Goal: Information Seeking & Learning: Learn about a topic

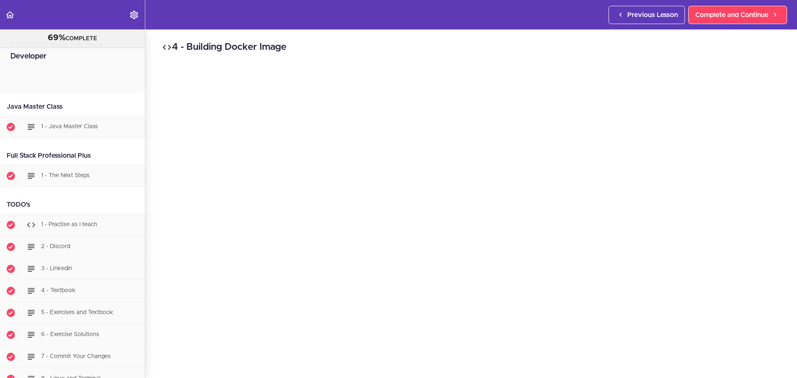
scroll to position [5994, 0]
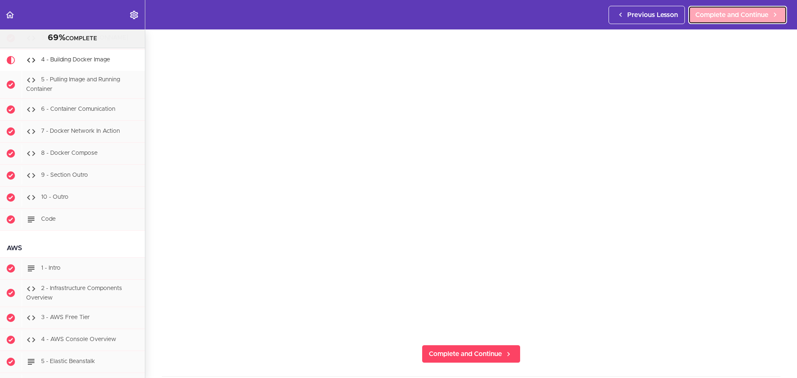
click at [707, 14] on span "Complete and Continue" at bounding box center [731, 15] width 73 height 10
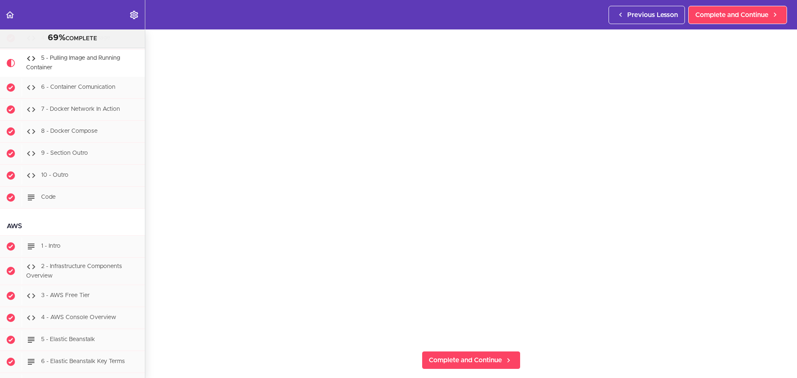
scroll to position [35, 0]
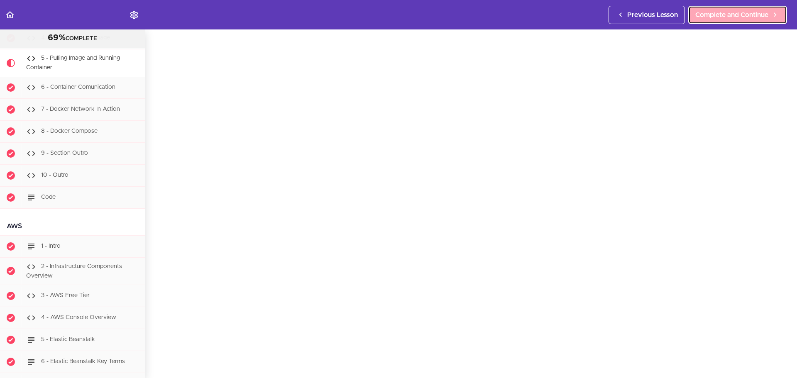
click at [733, 15] on span "Complete and Continue" at bounding box center [731, 15] width 73 height 10
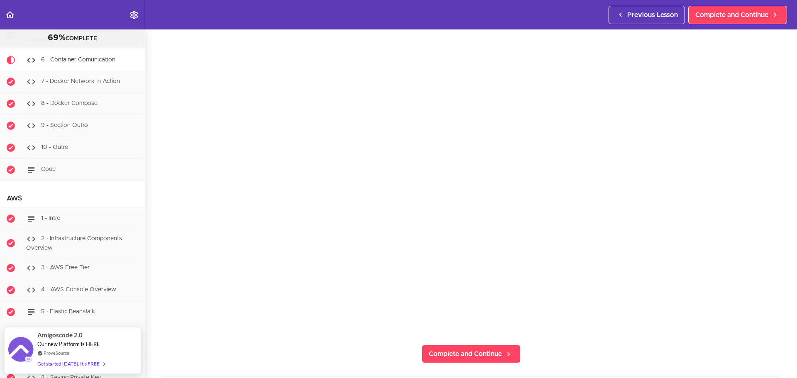
scroll to position [41, 0]
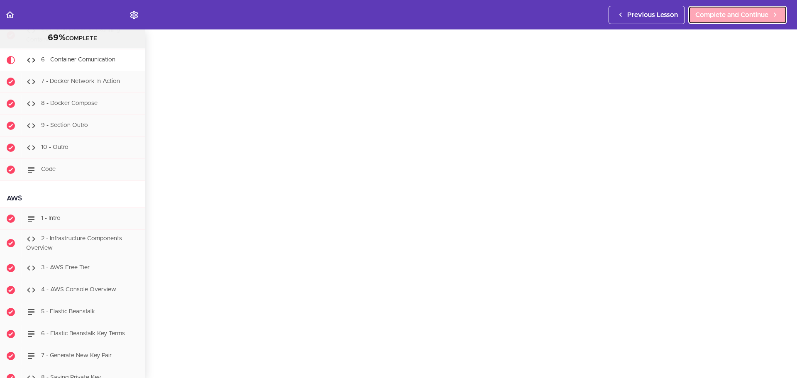
click at [715, 12] on span "Complete and Continue" at bounding box center [731, 15] width 73 height 10
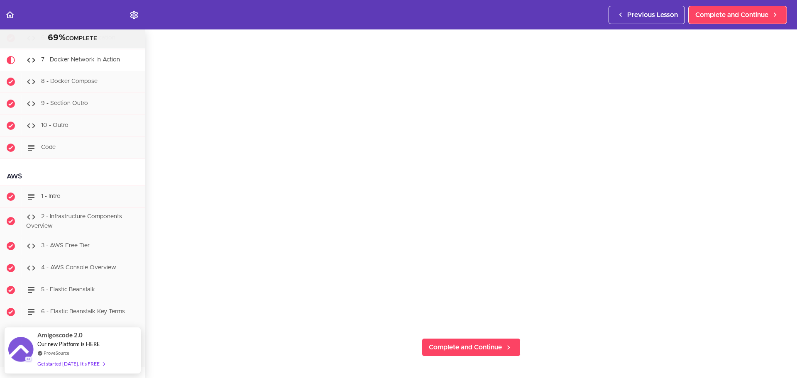
scroll to position [41, 0]
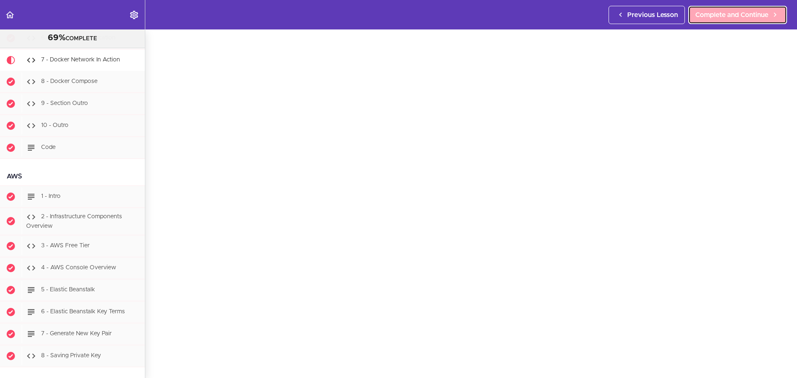
click at [755, 19] on span "Complete and Continue" at bounding box center [731, 15] width 73 height 10
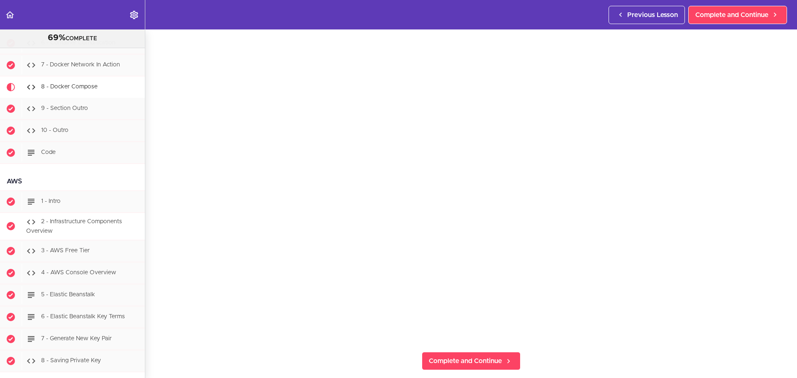
scroll to position [6046, 0]
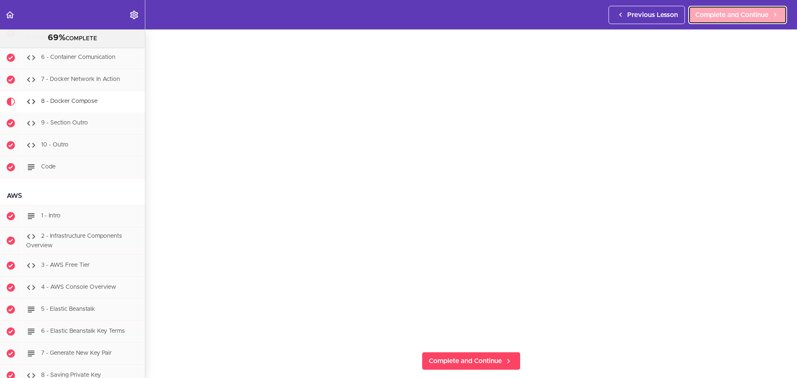
click at [725, 12] on span "Complete and Continue" at bounding box center [731, 15] width 73 height 10
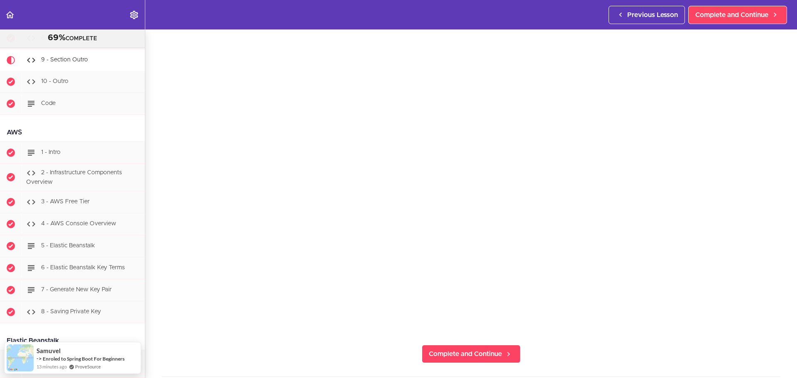
scroll to position [41, 0]
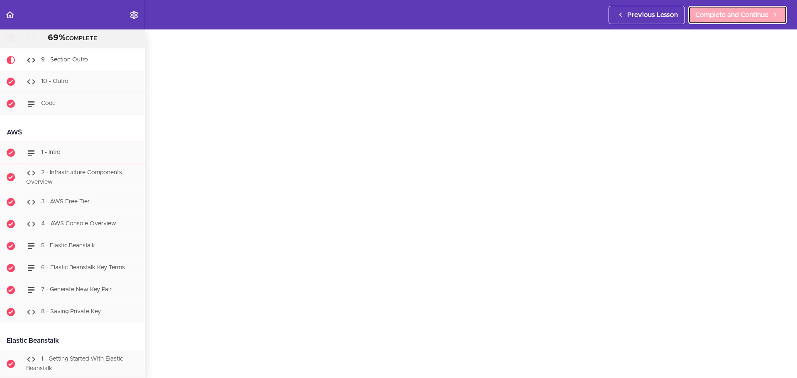
click at [719, 18] on span "Complete and Continue" at bounding box center [731, 15] width 73 height 10
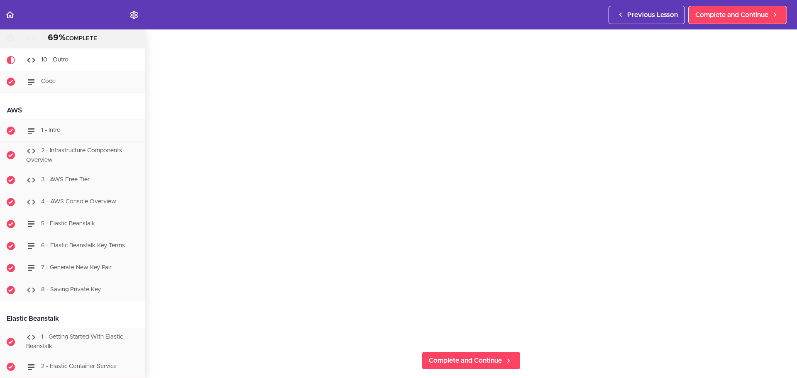
scroll to position [69, 0]
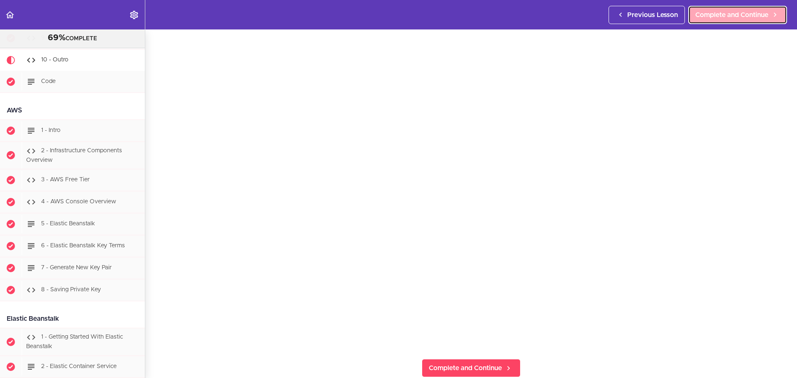
click at [728, 22] on link "Complete and Continue" at bounding box center [737, 15] width 99 height 18
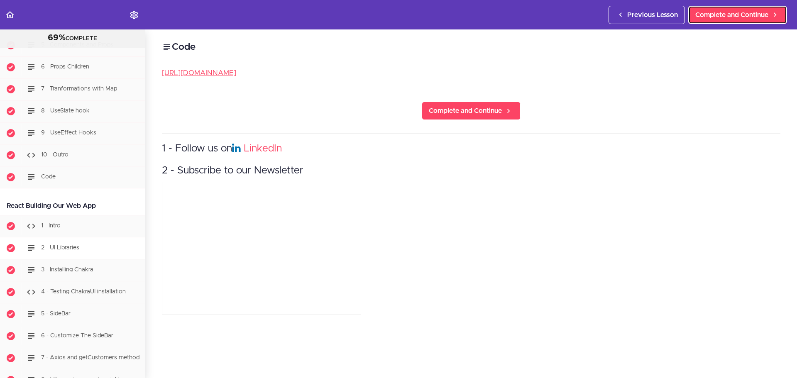
scroll to position [9515, 0]
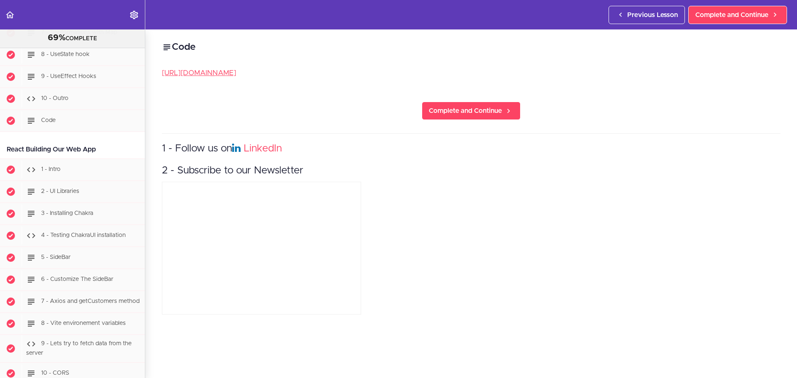
drag, startPoint x: 35, startPoint y: 173, endPoint x: 100, endPoint y: 179, distance: 65.0
click at [112, 159] on div "React Building Our Web App" at bounding box center [72, 149] width 145 height 19
click at [72, 159] on div "React Building Our Web App" at bounding box center [72, 149] width 145 height 19
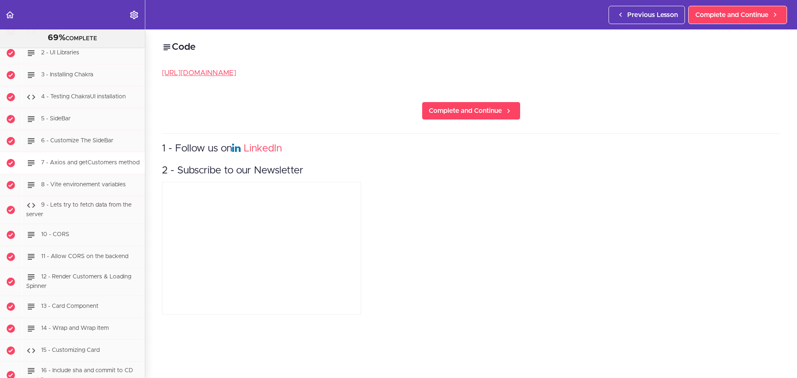
scroll to position [9598, 0]
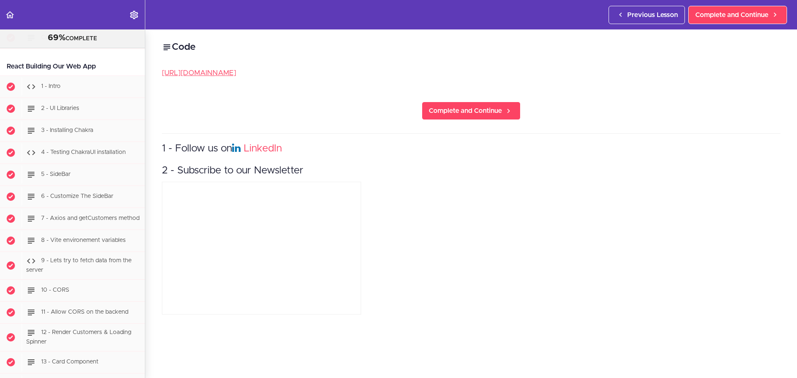
drag, startPoint x: 6, startPoint y: 88, endPoint x: 96, endPoint y: 96, distance: 90.8
click at [96, 76] on div "React Building Our Web App" at bounding box center [72, 66] width 145 height 19
click at [57, 76] on div "React Building Our Web App" at bounding box center [72, 66] width 145 height 19
drag, startPoint x: 7, startPoint y: 90, endPoint x: 96, endPoint y: 94, distance: 89.7
click at [96, 76] on div "React Building Our Web App" at bounding box center [72, 66] width 145 height 19
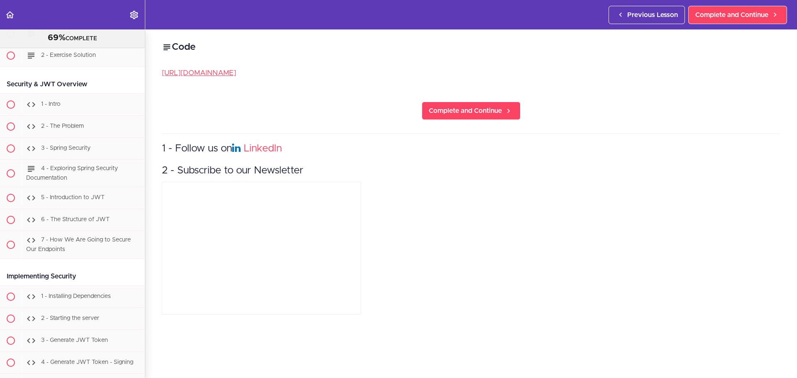
scroll to position [11341, 0]
drag, startPoint x: 87, startPoint y: 112, endPoint x: -5, endPoint y: 113, distance: 91.7
click at [0, 113] on html "Autoplay Autocomplete Previous Lesson Complete and Continue PROFESSIONAL Full S…" at bounding box center [398, 193] width 797 height 386
click at [116, 93] on div "Security & JWT Overview" at bounding box center [72, 83] width 145 height 19
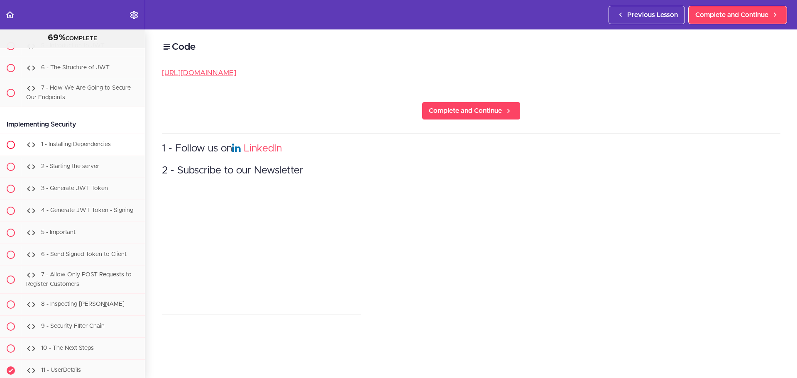
scroll to position [11507, 0]
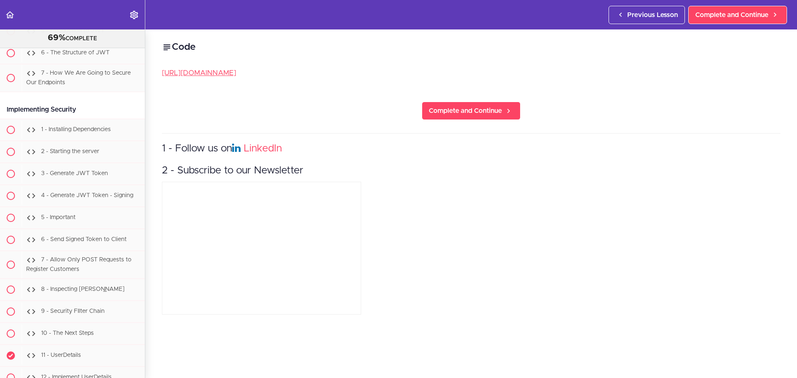
drag, startPoint x: 8, startPoint y: 138, endPoint x: 87, endPoint y: 138, distance: 79.3
click at [87, 119] on div "Implementing Security" at bounding box center [72, 109] width 145 height 19
click at [51, 119] on div "Implementing Security" at bounding box center [72, 109] width 145 height 19
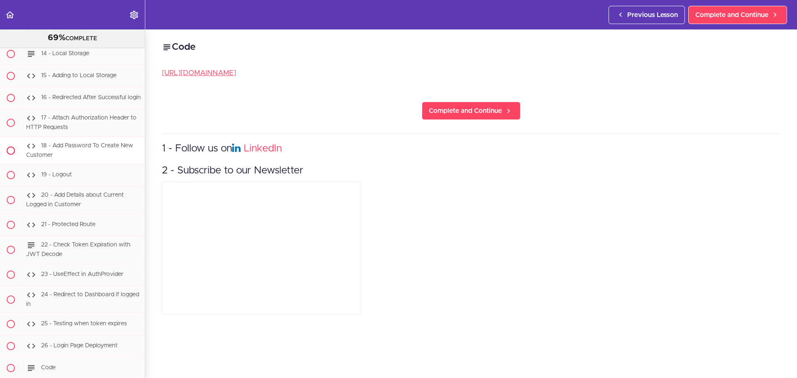
scroll to position [13167, 0]
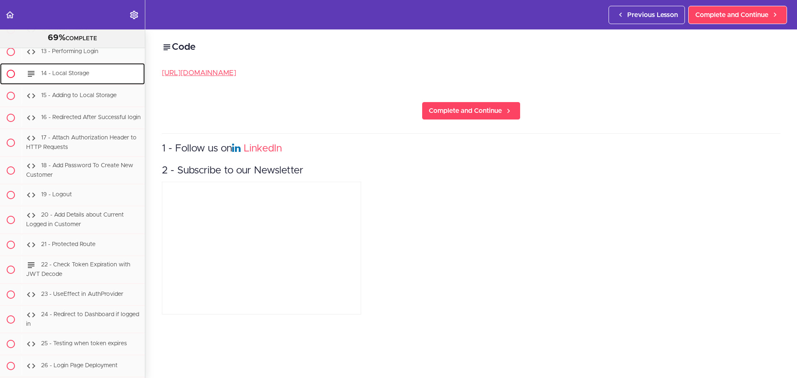
click at [82, 83] on div "14 - Local Storage" at bounding box center [83, 74] width 123 height 18
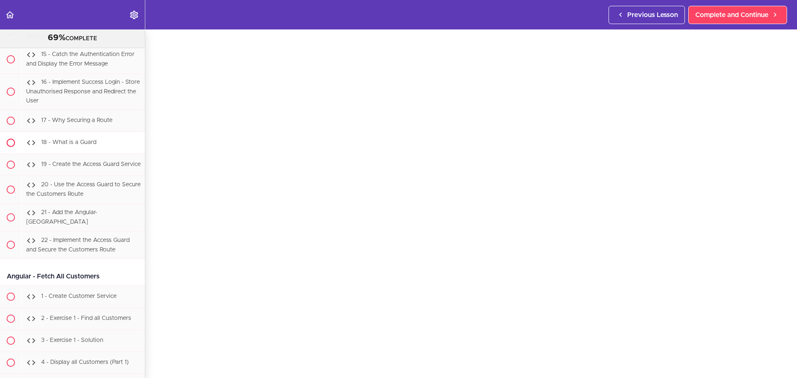
scroll to position [16731, 0]
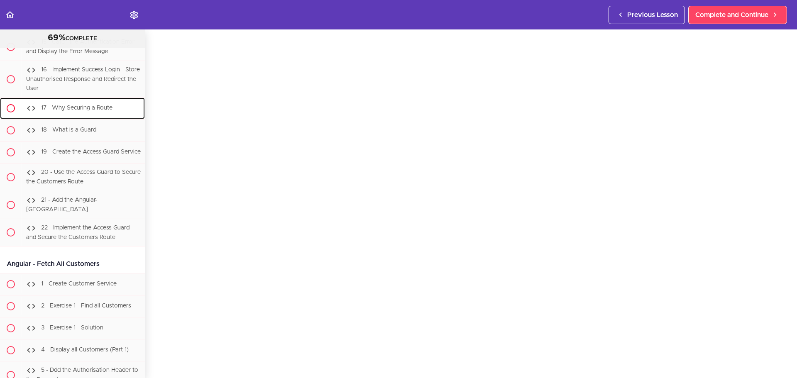
click at [75, 111] on span "17 - Why Securing a Route" at bounding box center [76, 108] width 71 height 6
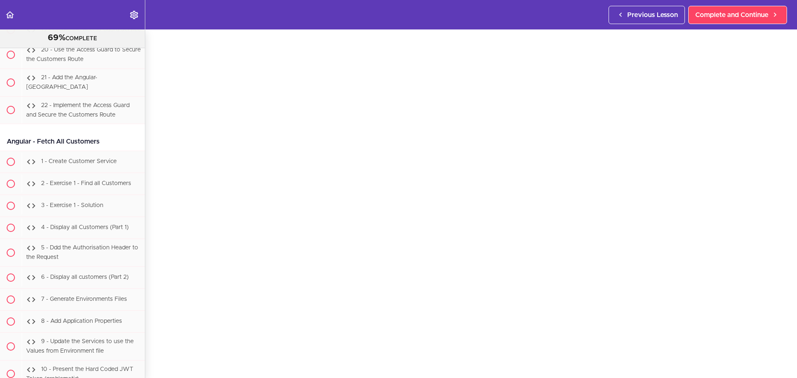
scroll to position [41, 0]
click at [68, 11] on span "18 - What is a Guard" at bounding box center [68, 8] width 55 height 6
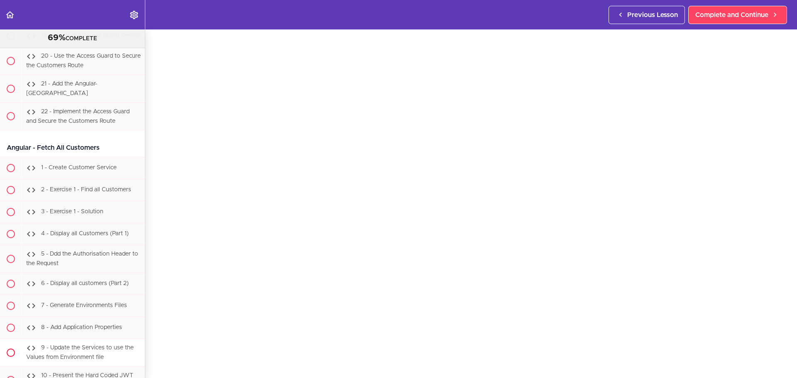
scroll to position [16834, 0]
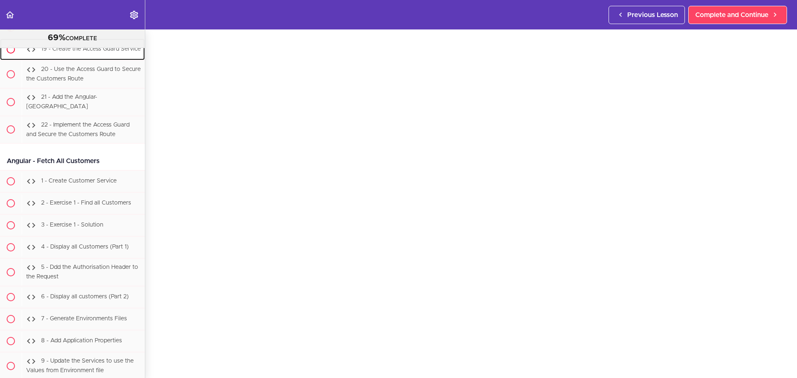
click at [65, 52] on span "19 - Create the Access Guard Service" at bounding box center [91, 49] width 100 height 6
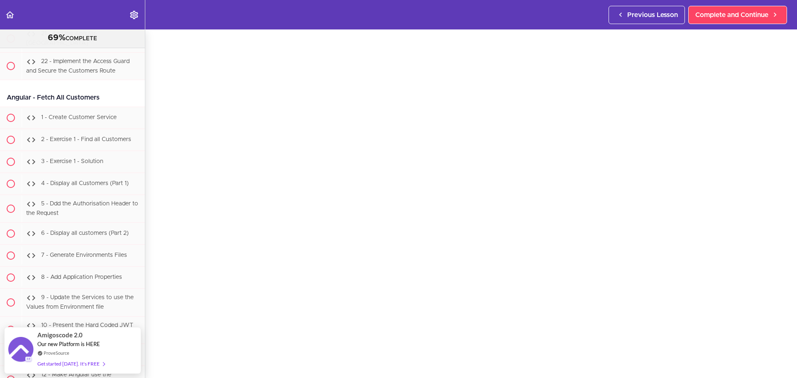
scroll to position [45, 0]
click at [80, 19] on span "20 - Use the Access Guard to Secure the Customers Route" at bounding box center [83, 10] width 115 height 15
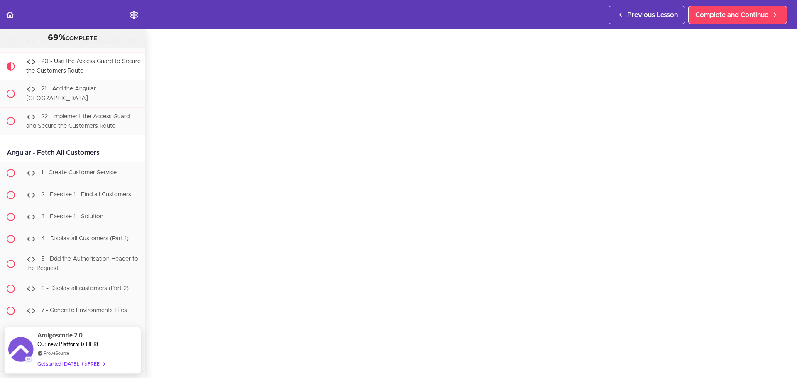
scroll to position [41, 0]
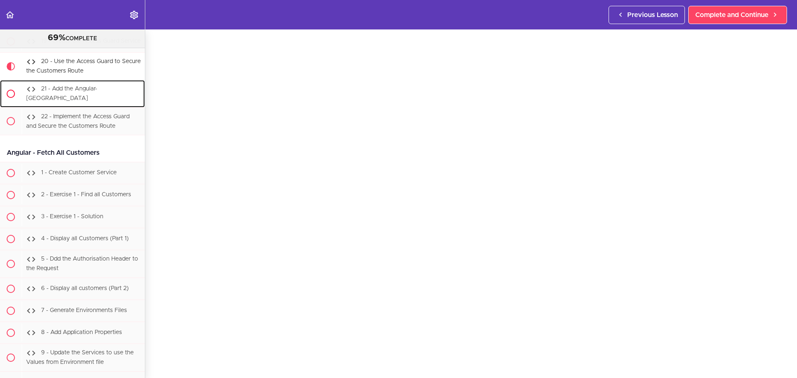
click at [74, 101] on span "21 - Add the Angular-[GEOGRAPHIC_DATA]" at bounding box center [61, 93] width 71 height 15
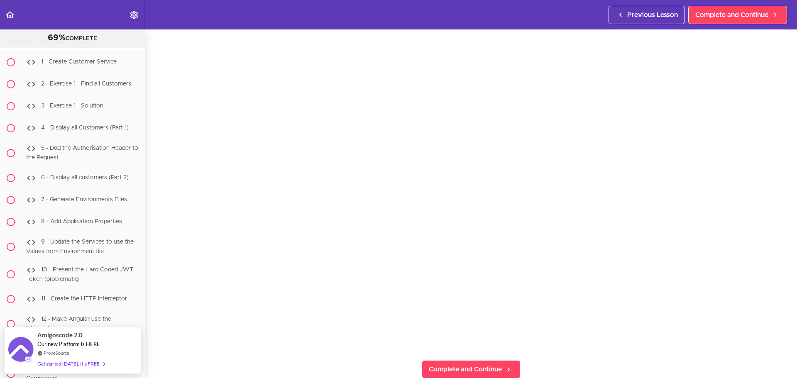
scroll to position [41, 0]
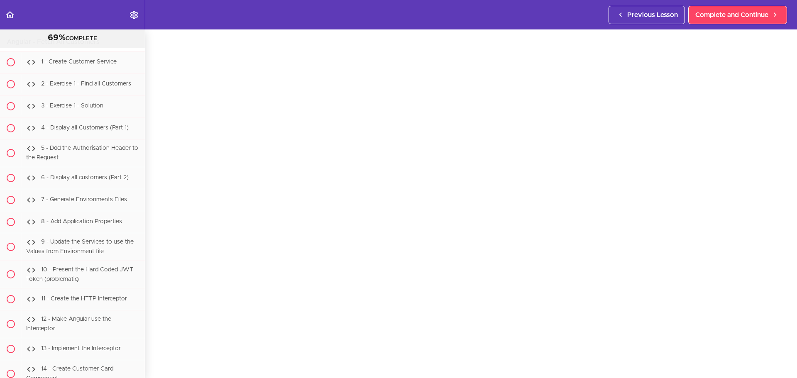
click at [71, 18] on span "22 - Implement the Access Guard and Secure the Customers Route" at bounding box center [77, 10] width 103 height 15
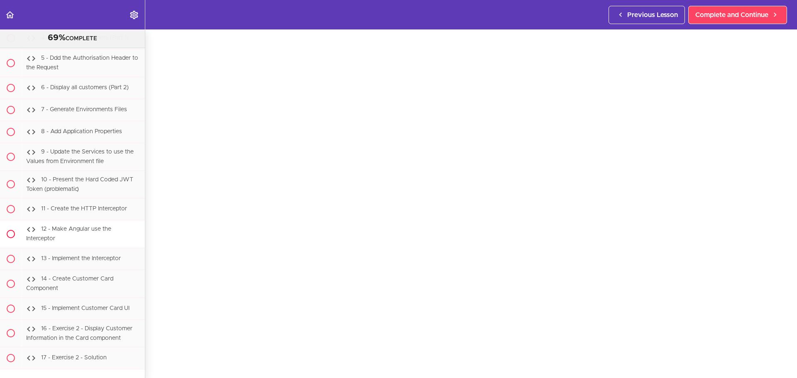
scroll to position [17058, 0]
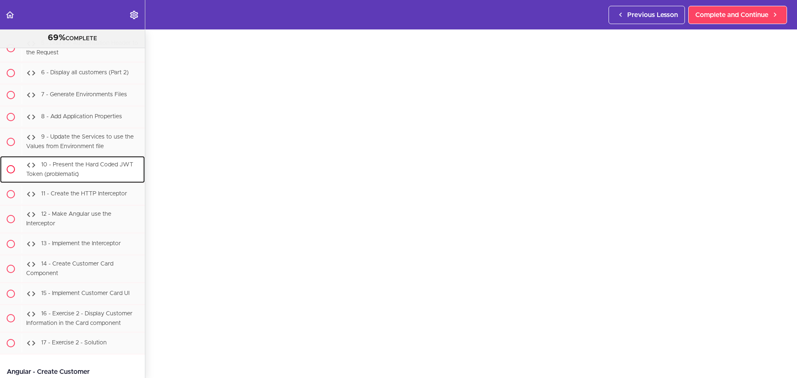
click at [83, 183] on div "10 - Present the Hard Coded JWT Token (problematic)" at bounding box center [83, 169] width 123 height 27
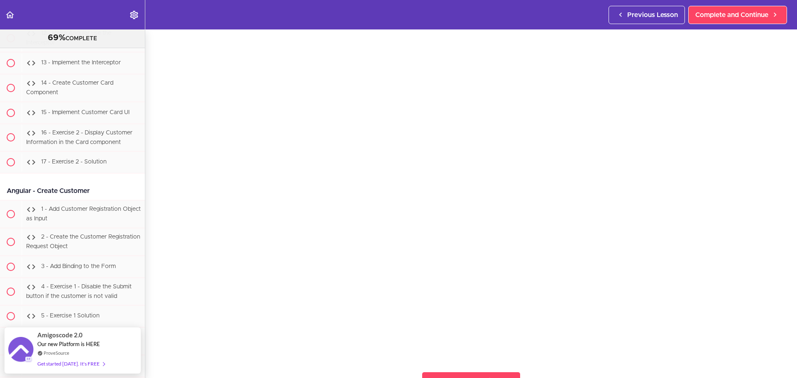
scroll to position [41, 0]
click at [90, 16] on span "11 - Create the HTTP Interceptor" at bounding box center [84, 13] width 86 height 6
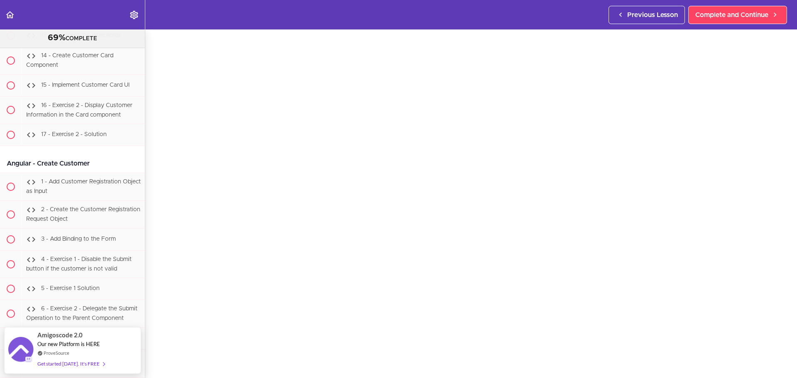
scroll to position [41, 0]
click at [81, 24] on div "12 - Make Angular use the Interceptor" at bounding box center [83, 10] width 123 height 27
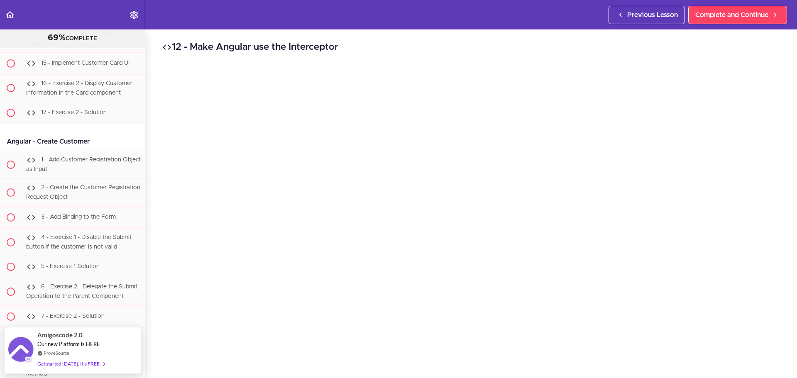
scroll to position [41, 0]
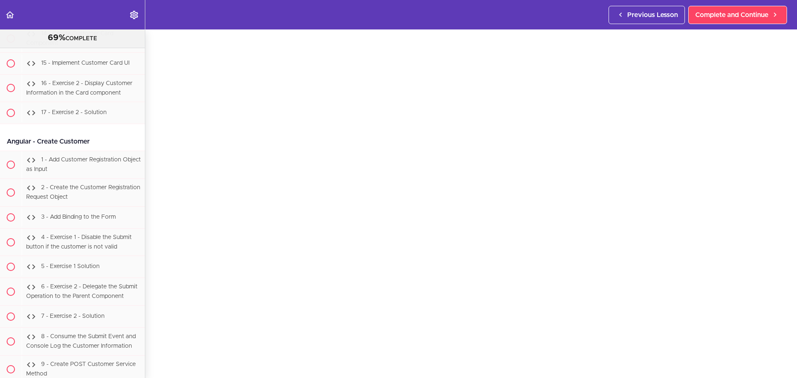
click at [77, 23] on div "13 - Implement the Interceptor" at bounding box center [83, 14] width 123 height 18
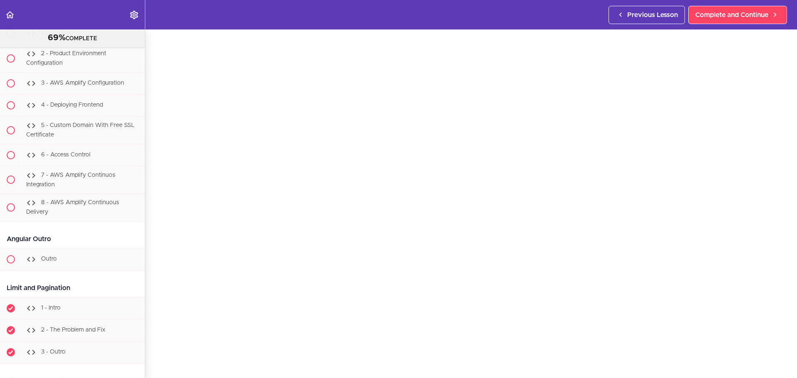
scroll to position [18810, 0]
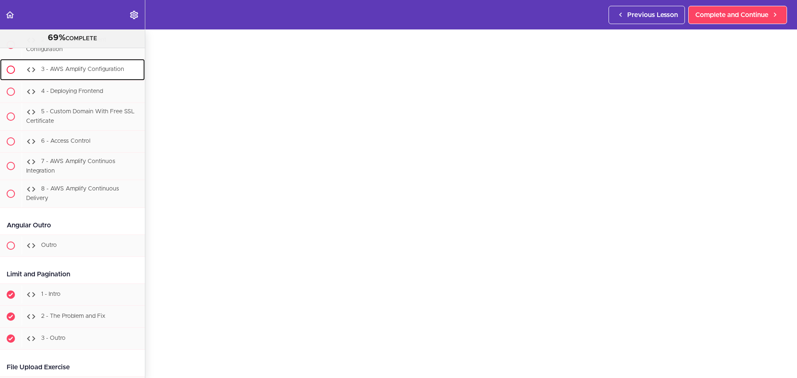
click at [100, 72] on span "3 - AWS Amplify Configuration" at bounding box center [82, 69] width 83 height 6
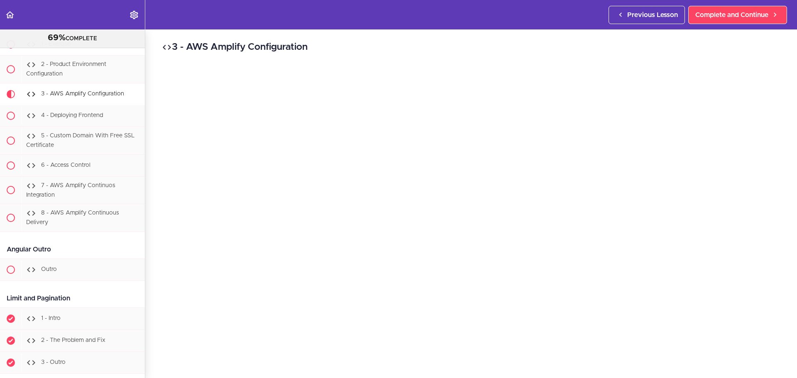
scroll to position [18783, 0]
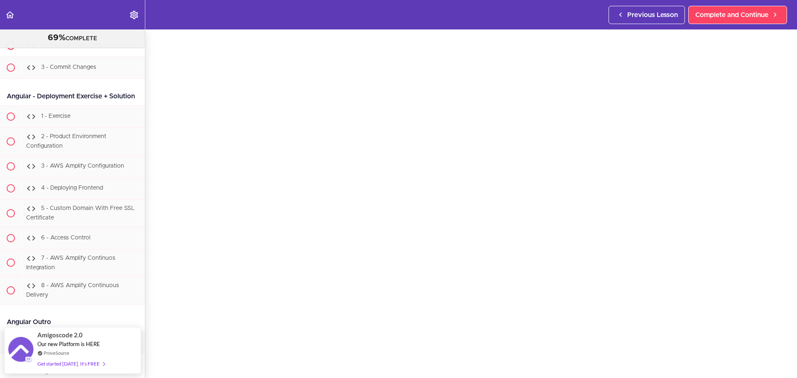
scroll to position [18672, 0]
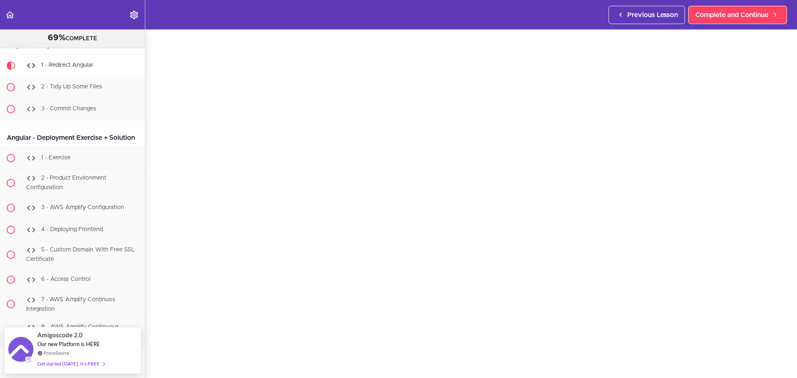
click at [59, 22] on span "7 - Register a User and Redirect to Customers Page" at bounding box center [79, 13] width 107 height 15
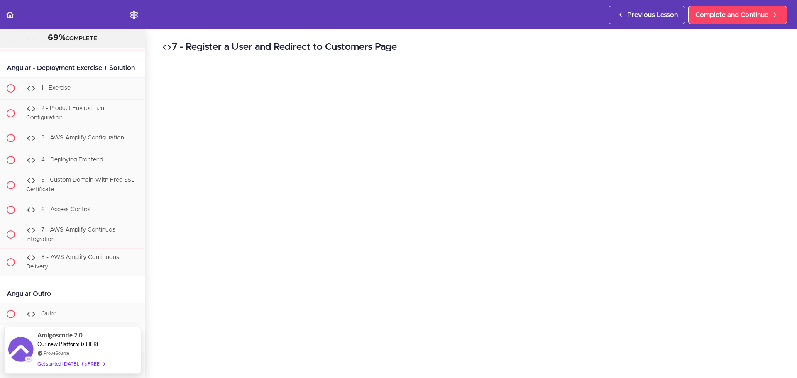
scroll to position [41, 0]
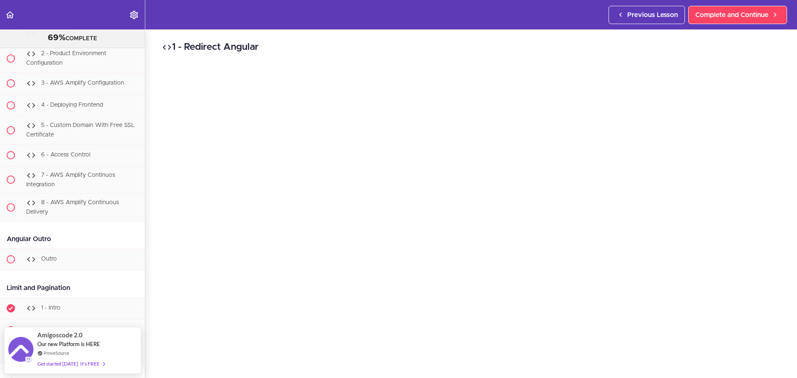
scroll to position [41, 0]
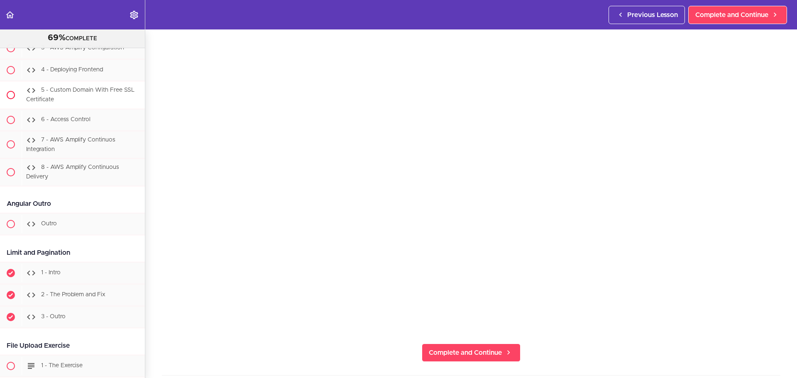
scroll to position [18819, 0]
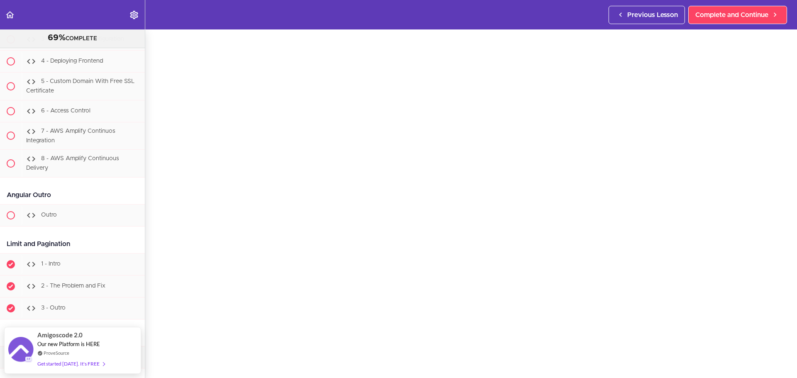
scroll to position [41, 0]
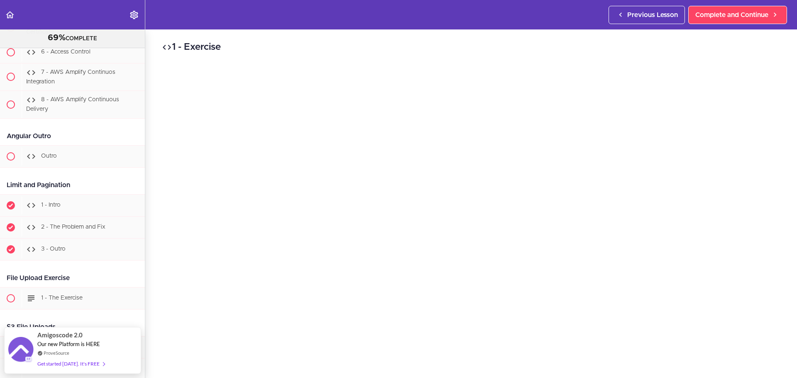
scroll to position [41, 0]
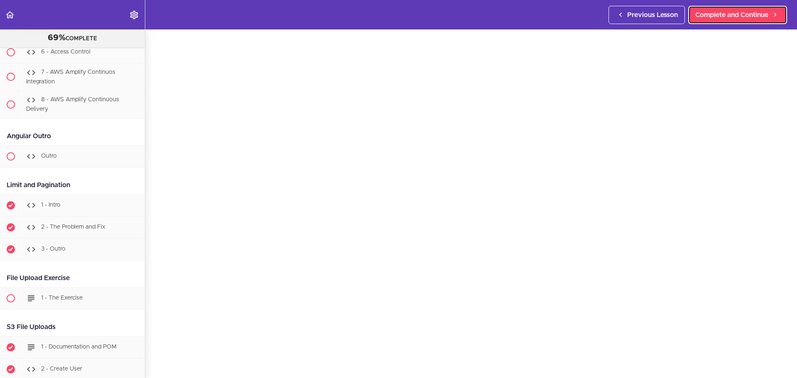
drag, startPoint x: 732, startPoint y: 13, endPoint x: 705, endPoint y: 30, distance: 31.3
click at [732, 13] on span "Complete and Continue" at bounding box center [731, 15] width 73 height 10
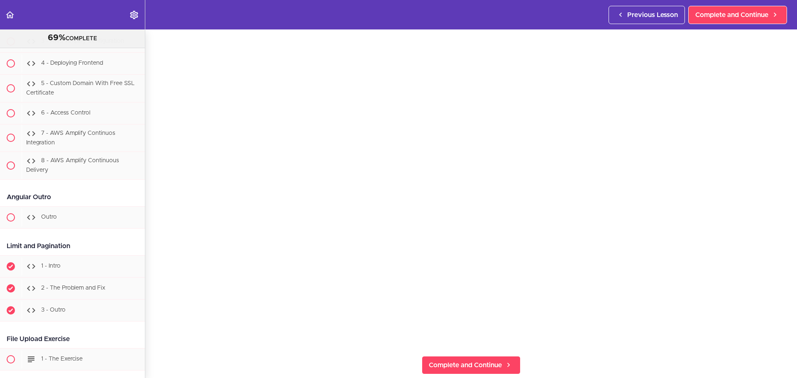
scroll to position [83, 0]
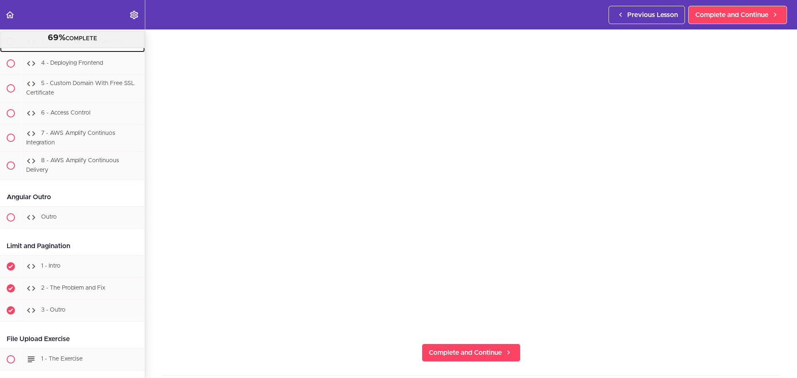
click at [83, 44] on span "3 - AWS Amplify Configuration" at bounding box center [82, 41] width 83 height 6
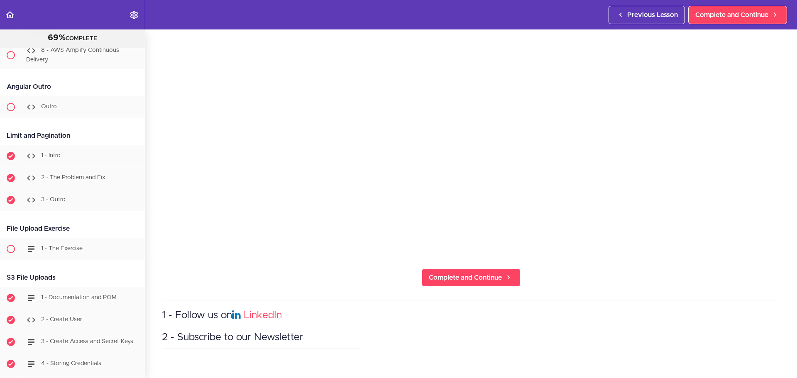
scroll to position [41, 0]
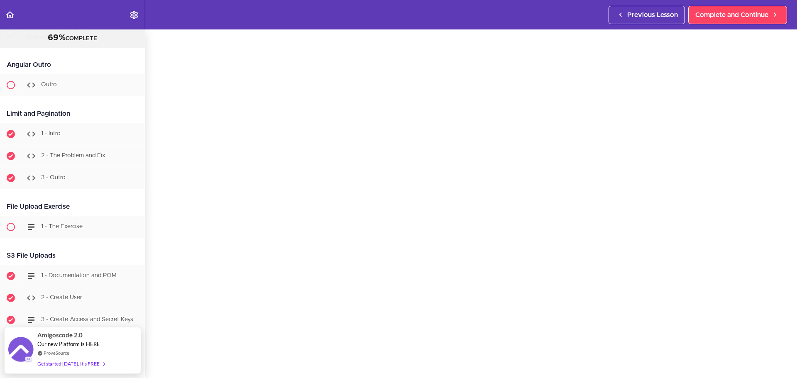
scroll to position [41, 0]
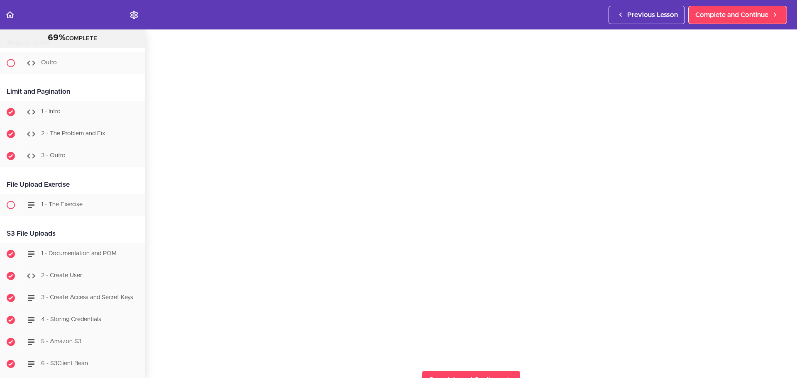
scroll to position [41, 0]
drag, startPoint x: 78, startPoint y: 90, endPoint x: 77, endPoint y: 94, distance: 4.5
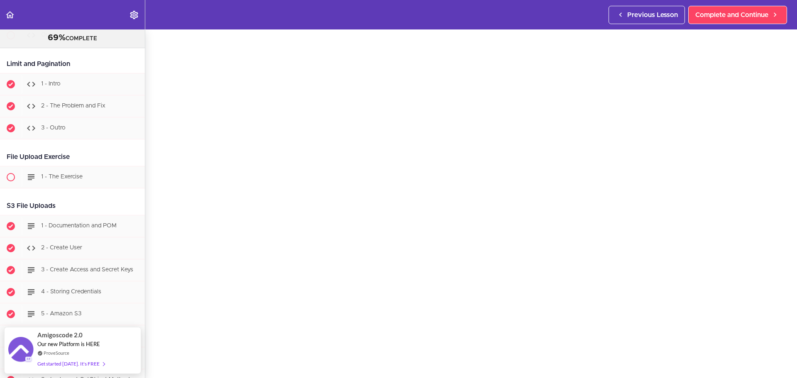
scroll to position [41, 0]
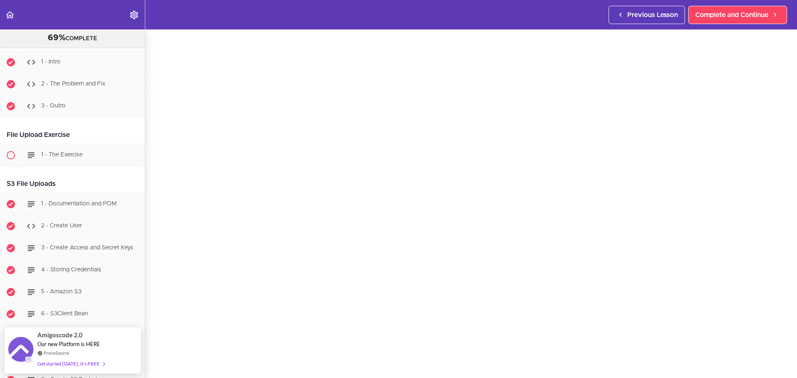
scroll to position [41, 0]
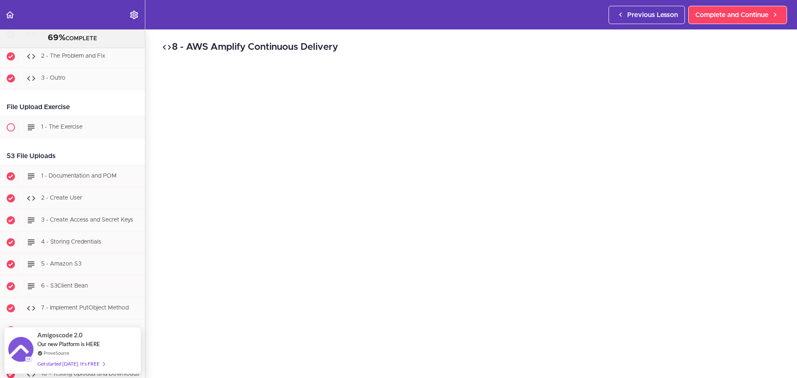
scroll to position [41, 0]
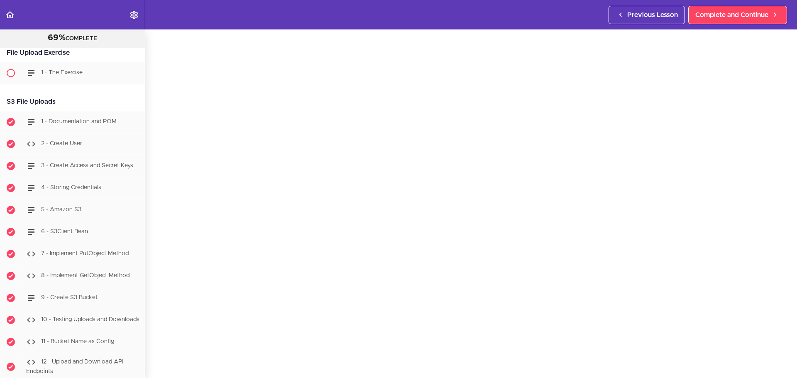
scroll to position [41, 0]
click at [85, 82] on div "1 - The Exercise" at bounding box center [83, 73] width 123 height 18
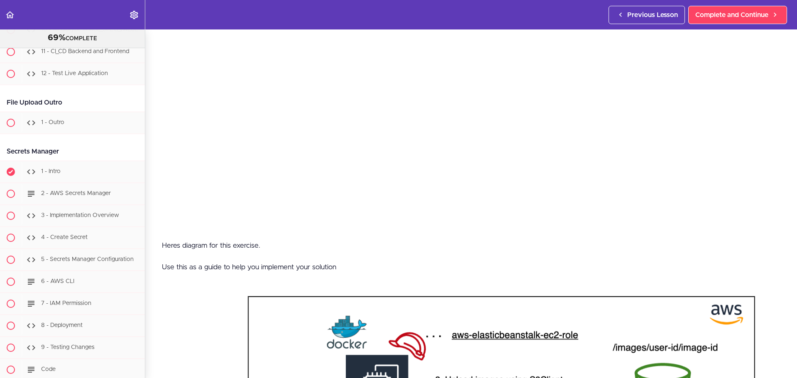
scroll to position [166, 0]
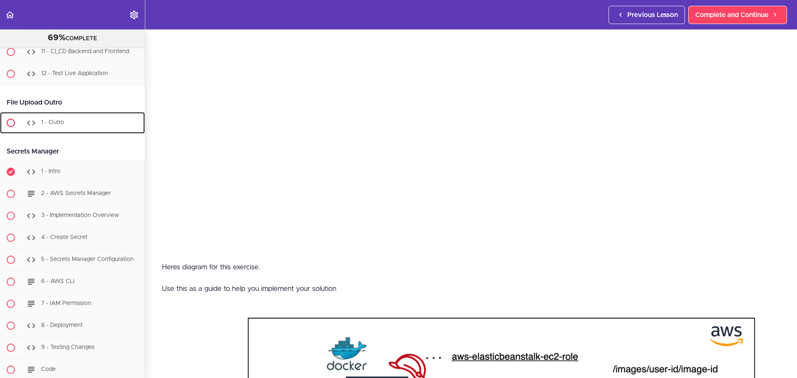
click at [56, 132] on div "1 - Outro" at bounding box center [83, 123] width 123 height 18
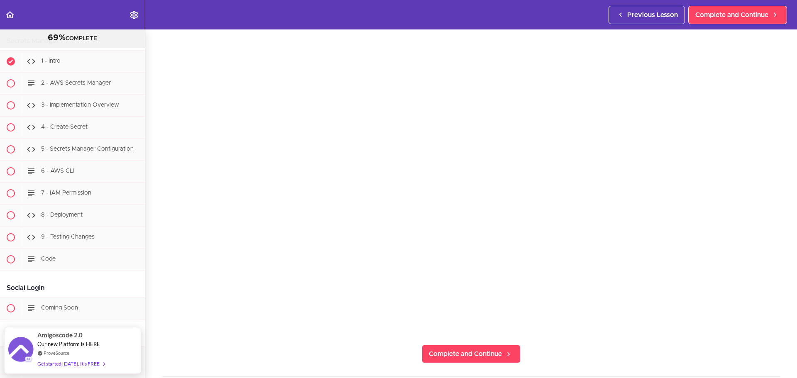
scroll to position [20755, 0]
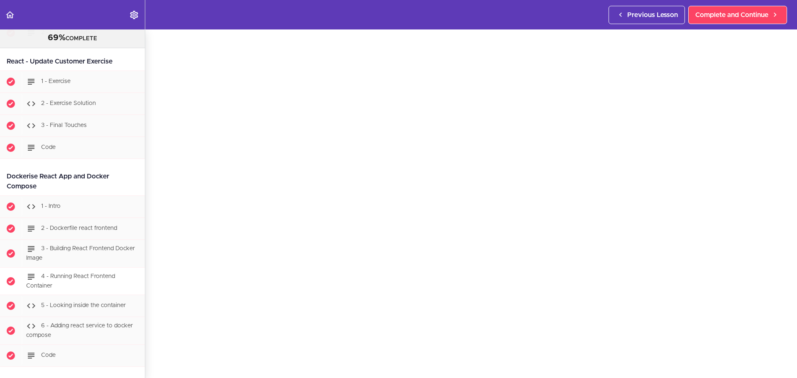
scroll to position [10746, 0]
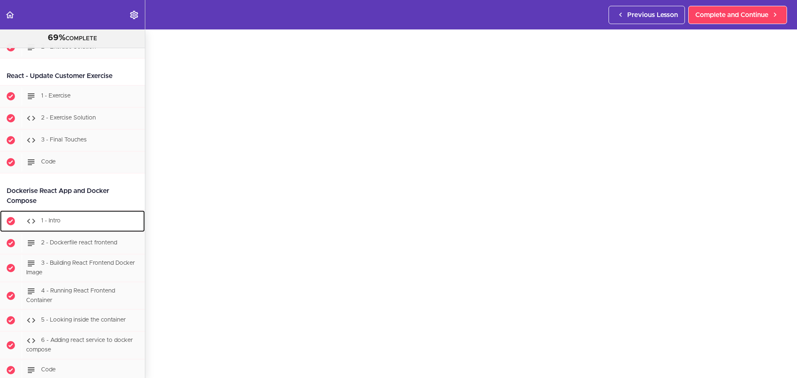
click at [82, 230] on div "1 - Intro" at bounding box center [83, 221] width 123 height 18
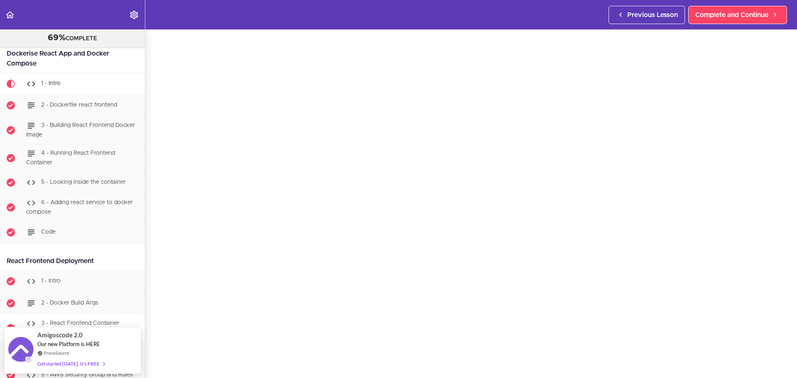
scroll to position [10883, 0]
click at [776, 276] on div "1 - Intro Complete and Continue 1 - Follow us on LinkedIn 2 - Subscribe to our …" at bounding box center [471, 162] width 652 height 349
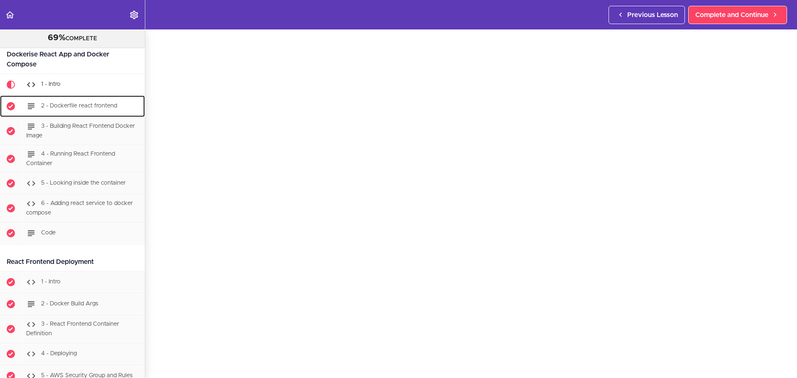
click at [71, 115] on div "2 - Dockerfile react frontend" at bounding box center [83, 106] width 123 height 18
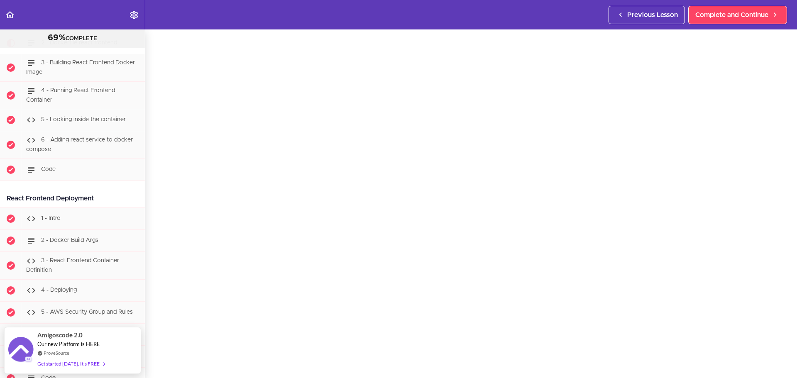
scroll to position [41, 0]
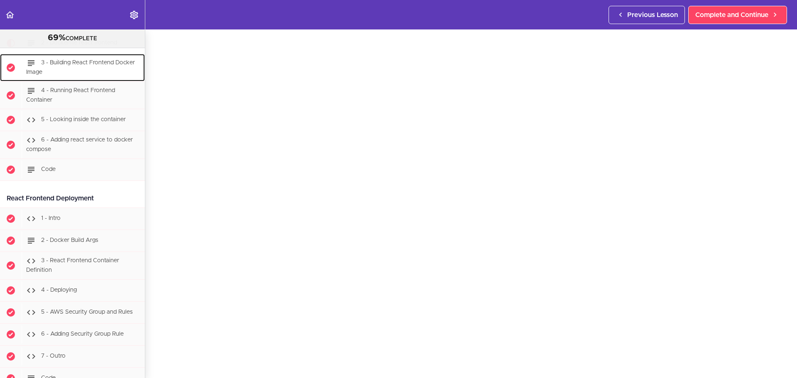
click at [70, 81] on div "3 - Building React Frontend Docker Image" at bounding box center [83, 67] width 123 height 27
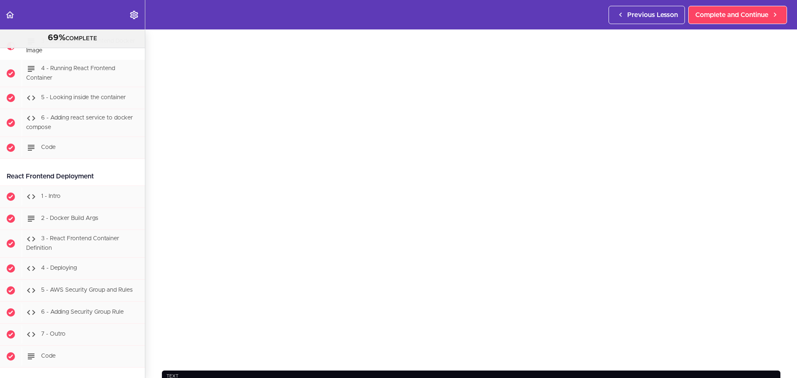
scroll to position [41, 0]
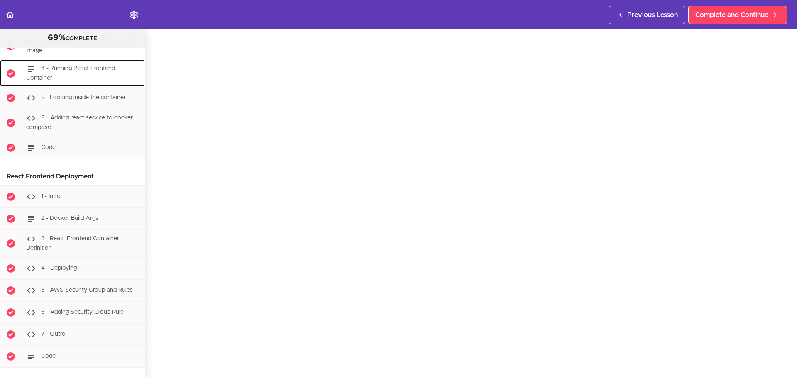
click at [83, 87] on div "4 - Running React Frontend Container" at bounding box center [83, 73] width 123 height 27
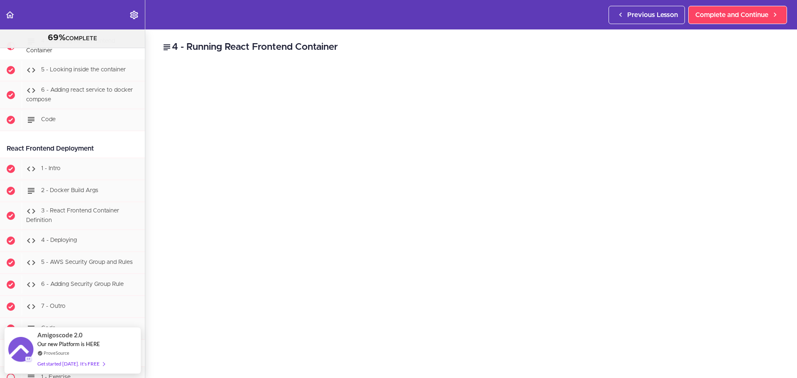
scroll to position [41, 0]
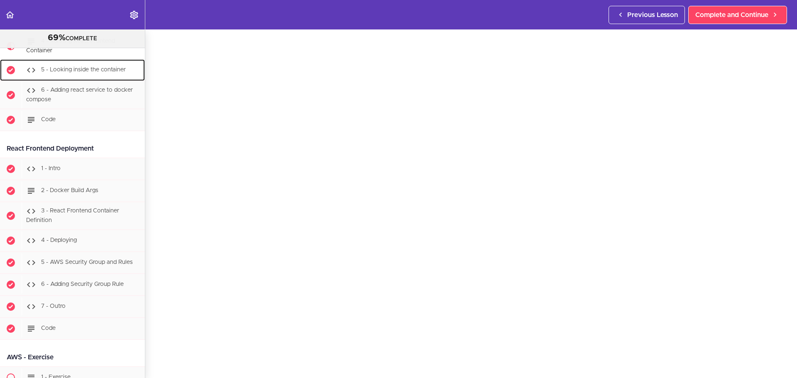
click at [88, 73] on span "5 - Looking inside the container" at bounding box center [83, 70] width 85 height 6
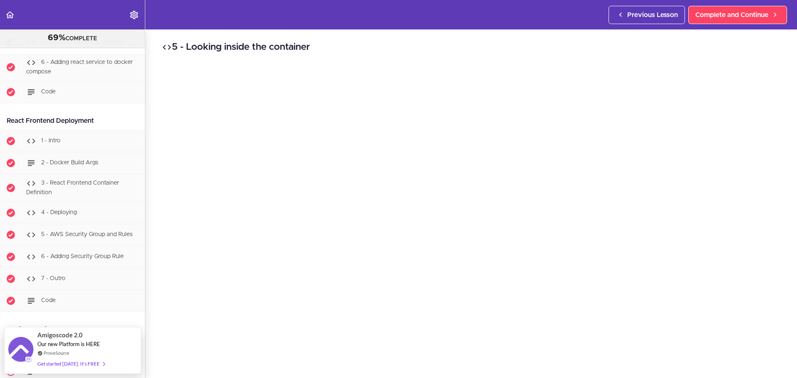
scroll to position [41, 0]
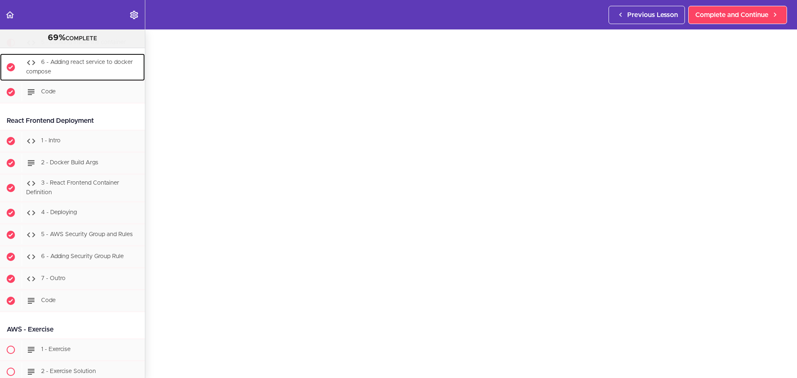
click at [80, 75] on span "6 - Adding react service to docker compose" at bounding box center [79, 67] width 107 height 15
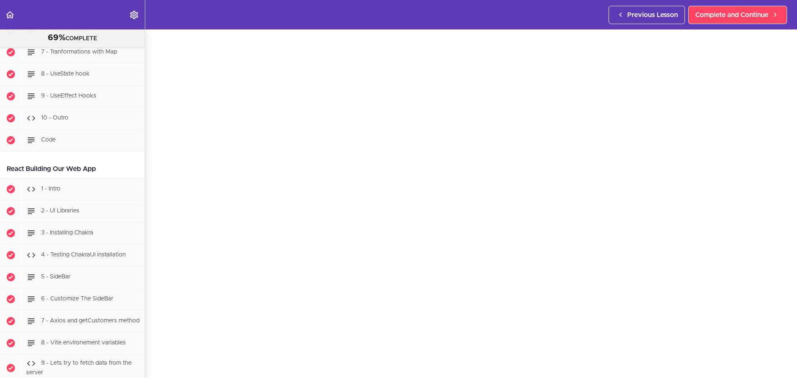
scroll to position [9510, 0]
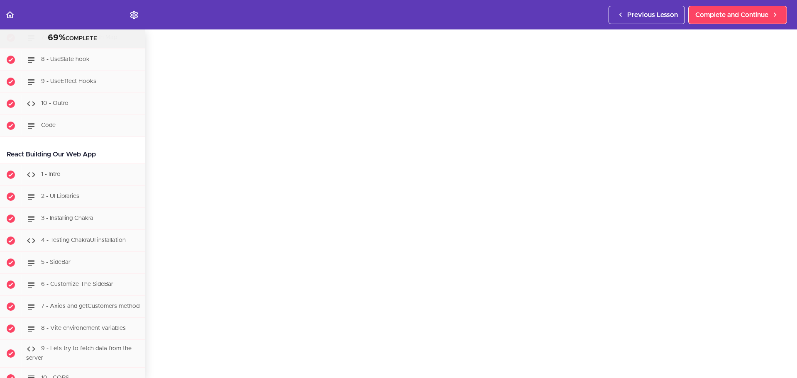
drag, startPoint x: 96, startPoint y: 178, endPoint x: 8, endPoint y: 177, distance: 88.4
click at [8, 164] on div "React Building Our Web App" at bounding box center [72, 154] width 145 height 19
click at [76, 164] on div "React Building Our Web App" at bounding box center [72, 154] width 145 height 19
click at [104, 164] on div "React Building Our Web App" at bounding box center [72, 154] width 145 height 19
drag, startPoint x: 103, startPoint y: 179, endPoint x: 9, endPoint y: 179, distance: 94.2
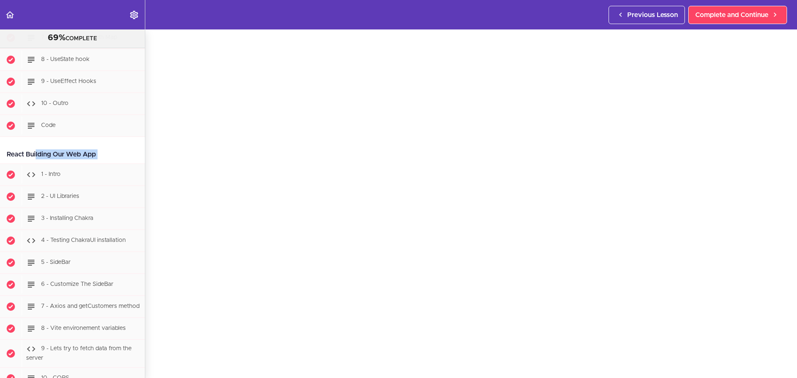
click at [9, 164] on div "React Building Our Web App" at bounding box center [72, 154] width 145 height 19
drag, startPoint x: 113, startPoint y: 179, endPoint x: 105, endPoint y: 178, distance: 7.6
click at [109, 164] on div "React Building Our Web App" at bounding box center [72, 154] width 145 height 19
drag, startPoint x: 98, startPoint y: 177, endPoint x: 2, endPoint y: 177, distance: 95.4
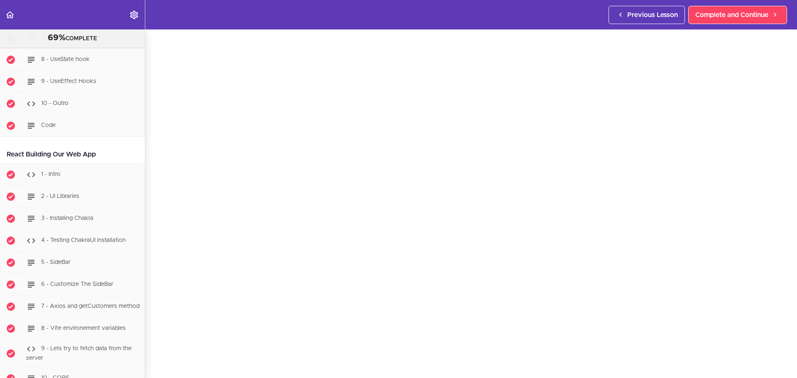
click at [2, 164] on div "React Building Our Web App" at bounding box center [72, 154] width 145 height 19
click at [38, 164] on div "React Building Our Web App" at bounding box center [72, 154] width 145 height 19
drag, startPoint x: 107, startPoint y: 177, endPoint x: -5, endPoint y: 176, distance: 111.2
click at [0, 176] on html "Autoplay Autocomplete Previous Lesson Complete and Continue PROFESSIONAL Full S…" at bounding box center [398, 193] width 797 height 386
click at [64, 164] on div "React Building Our Web App" at bounding box center [72, 154] width 145 height 19
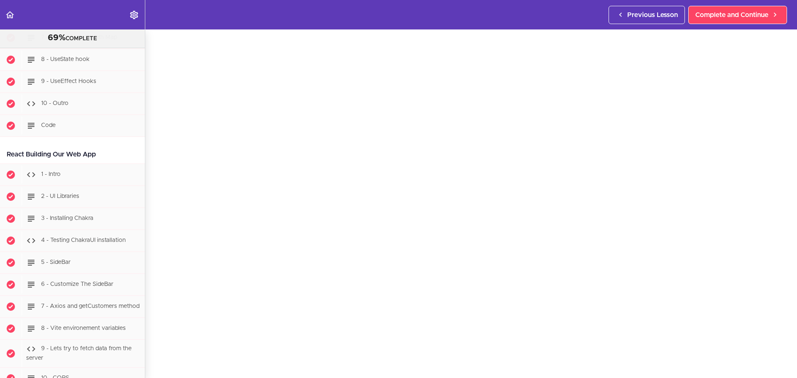
drag, startPoint x: 100, startPoint y: 177, endPoint x: 3, endPoint y: 176, distance: 97.5
click at [3, 164] on div "React Building Our Web App" at bounding box center [72, 154] width 145 height 19
click at [45, 164] on div "React Building Our Web App" at bounding box center [72, 154] width 145 height 19
drag, startPoint x: 113, startPoint y: 178, endPoint x: 12, endPoint y: 176, distance: 100.9
click at [12, 164] on div "React Building Our Web App" at bounding box center [72, 154] width 145 height 19
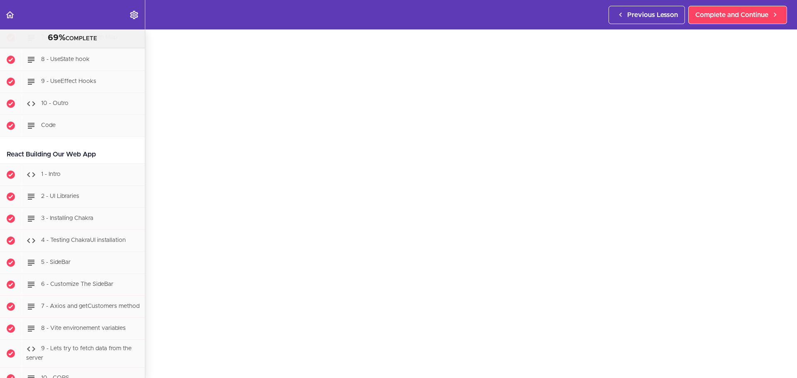
click at [12, 164] on div "React Building Our Web App" at bounding box center [72, 154] width 145 height 19
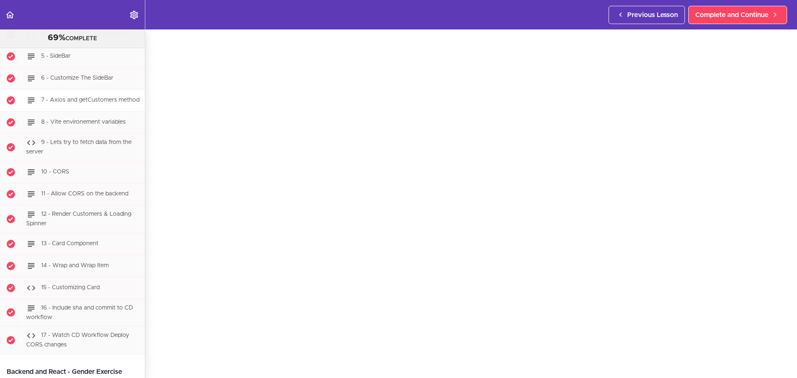
scroll to position [9593, 0]
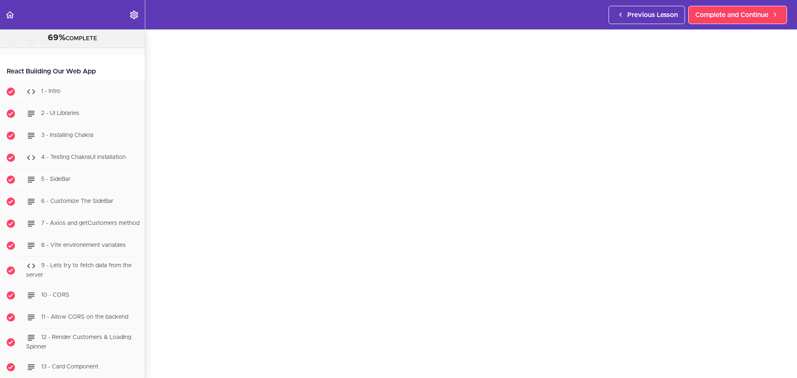
click at [98, 81] on div "React Building Our Web App" at bounding box center [72, 71] width 145 height 19
click at [84, 101] on div "1 - Intro" at bounding box center [83, 92] width 123 height 18
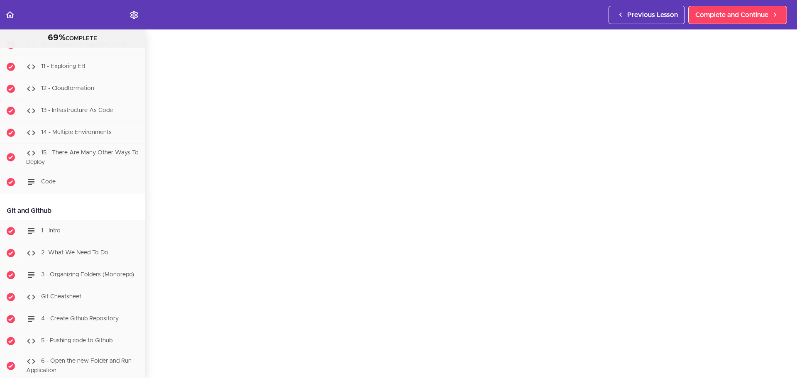
scroll to position [6689, 0]
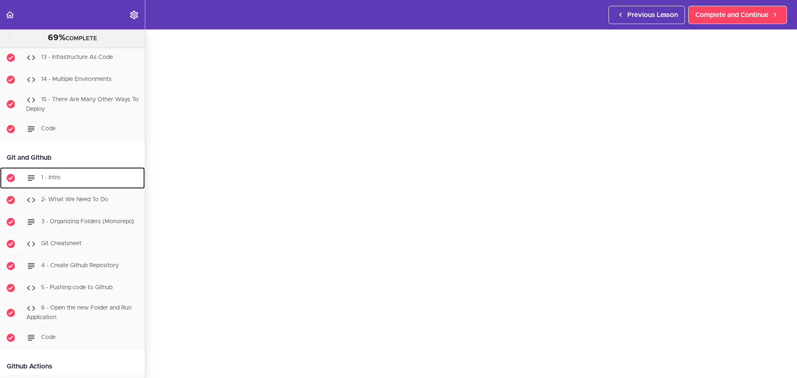
click at [71, 187] on div "1 - Intro" at bounding box center [83, 178] width 123 height 18
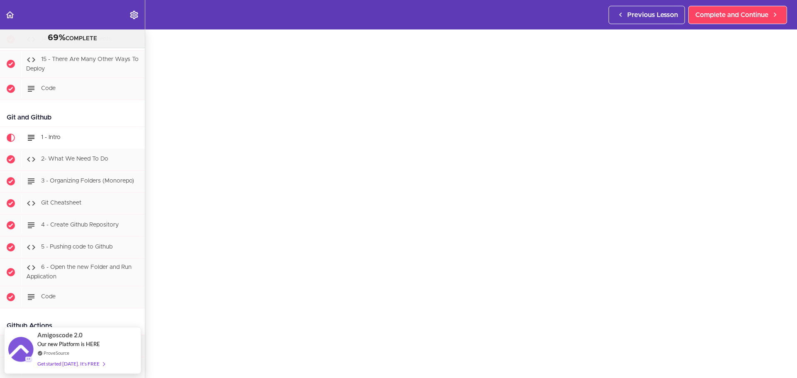
scroll to position [6730, 0]
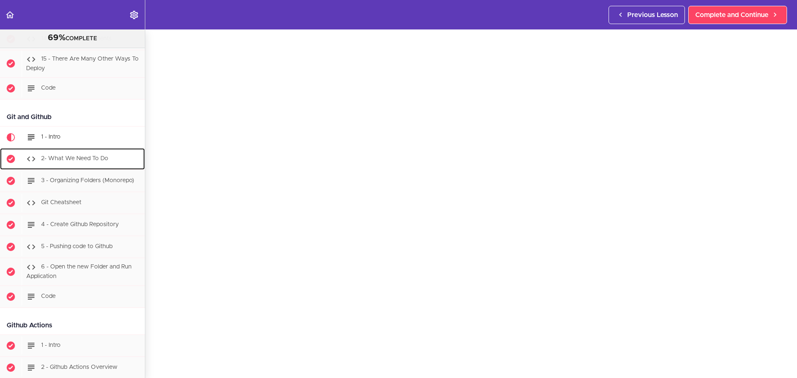
click at [64, 162] on span "2- What We Need To Do" at bounding box center [74, 159] width 67 height 6
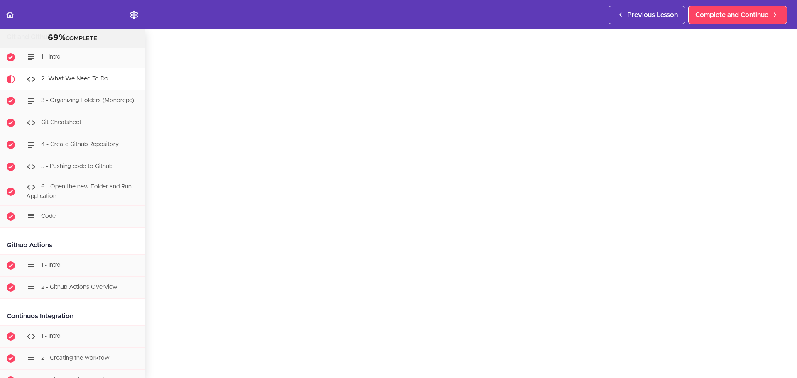
scroll to position [6793, 0]
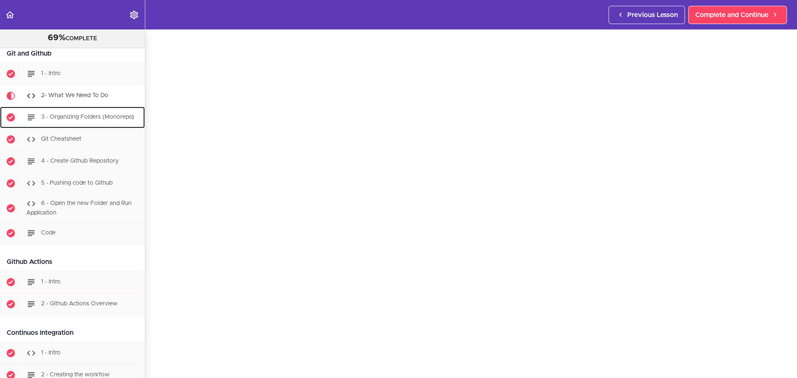
click at [70, 120] on span "3 - Organizing Folders (Monorepo)" at bounding box center [87, 118] width 93 height 6
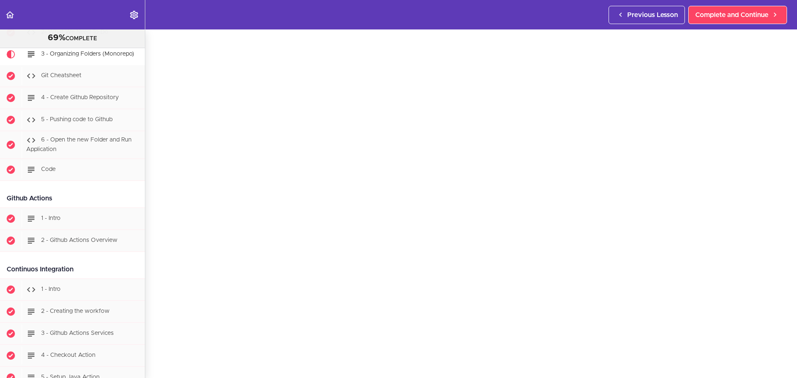
scroll to position [41, 0]
click at [726, 18] on span "Complete and Continue" at bounding box center [731, 15] width 73 height 10
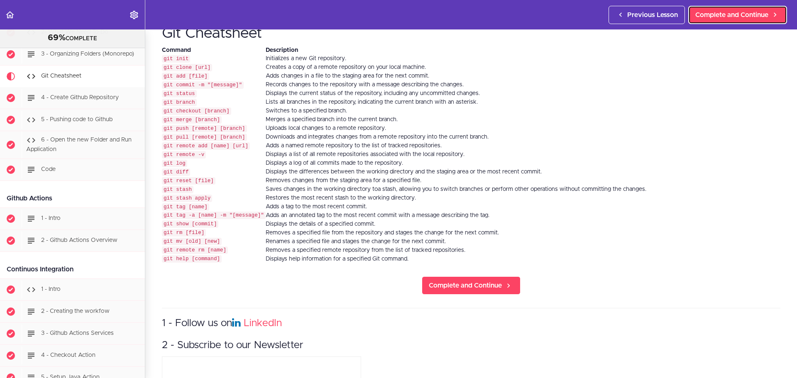
scroll to position [6879, 0]
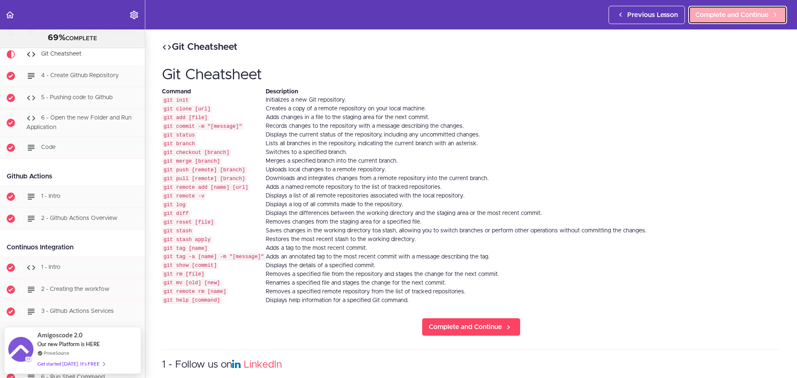
click at [762, 14] on span "Complete and Continue" at bounding box center [731, 15] width 73 height 10
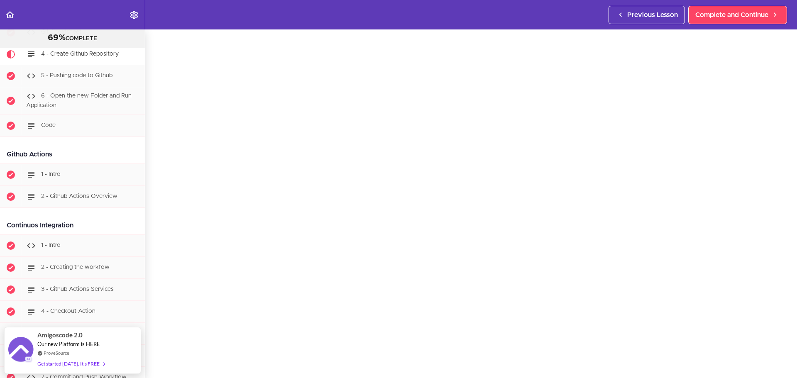
scroll to position [41, 0]
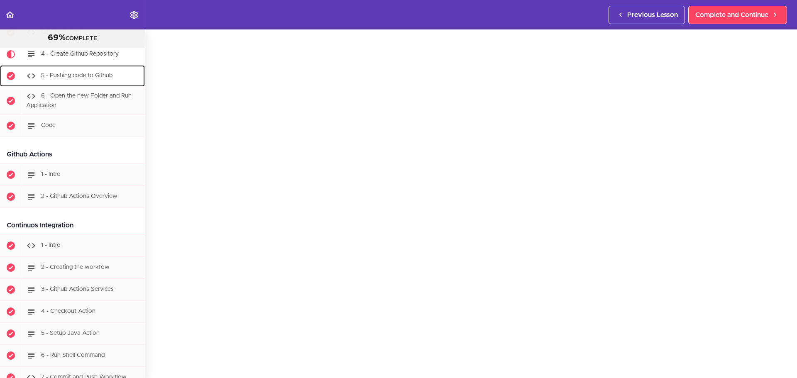
click at [62, 79] on span "5 - Pushing code to Github" at bounding box center [76, 76] width 71 height 6
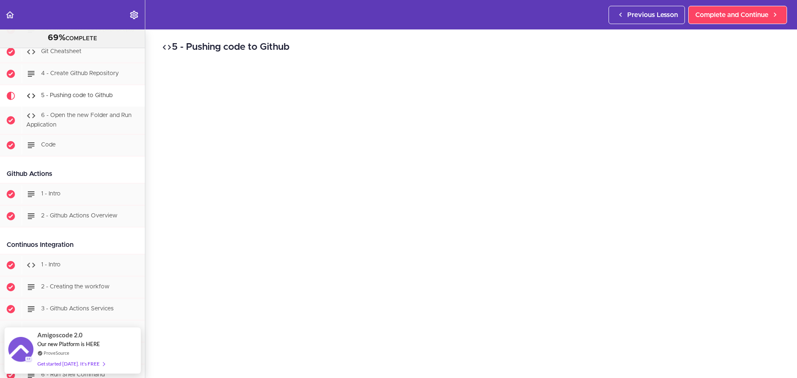
scroll to position [41, 0]
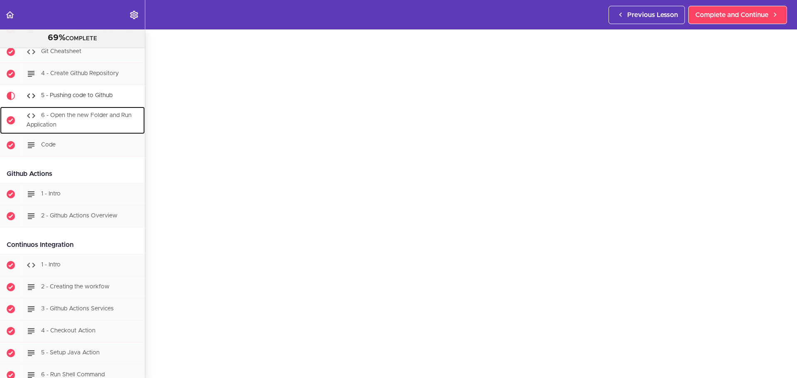
click at [108, 134] on div "6 - Open the new Folder and Run Application" at bounding box center [83, 120] width 123 height 27
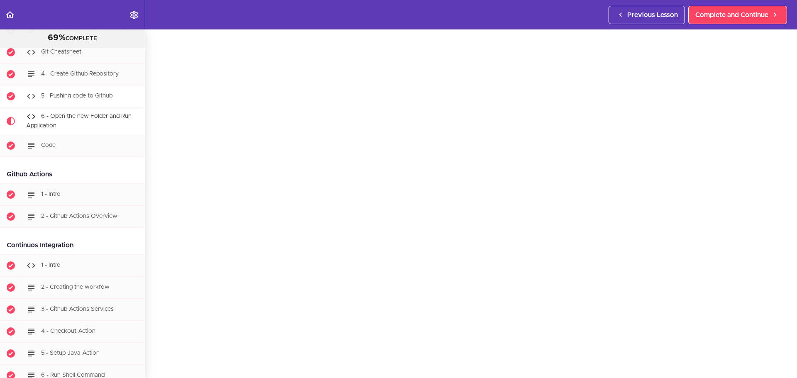
scroll to position [6862, 0]
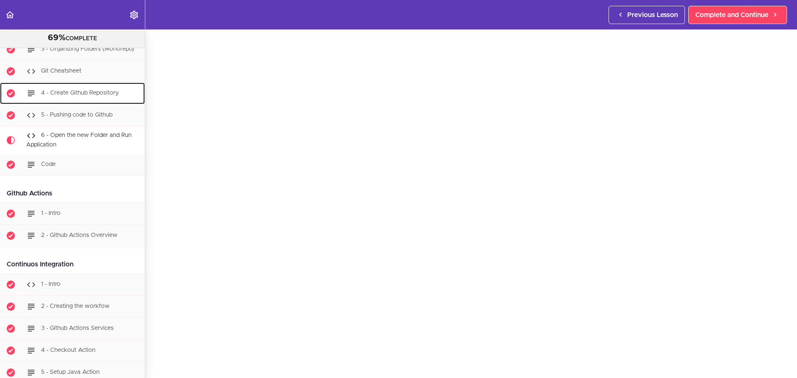
click at [102, 96] on span "4 - Create Github Repository" at bounding box center [80, 93] width 78 height 6
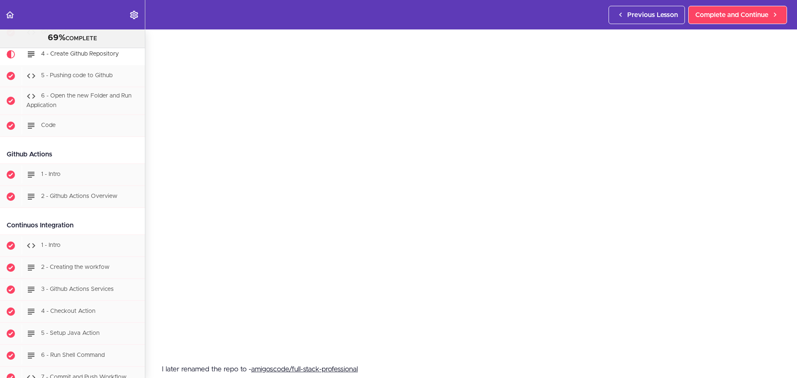
scroll to position [83, 0]
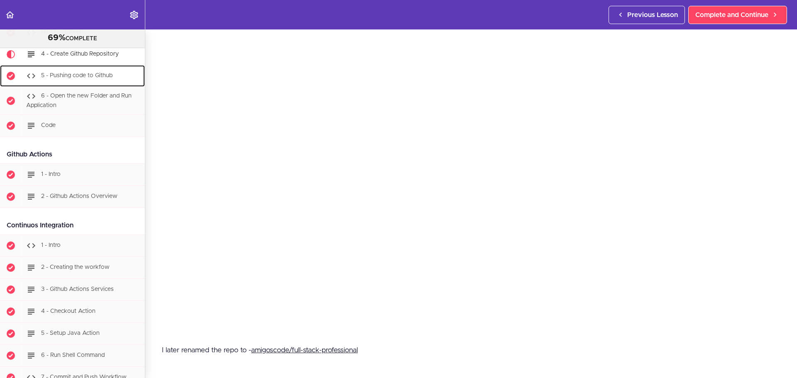
click at [78, 79] on span "5 - Pushing code to Github" at bounding box center [76, 76] width 71 height 6
